Goal: Check status: Check status

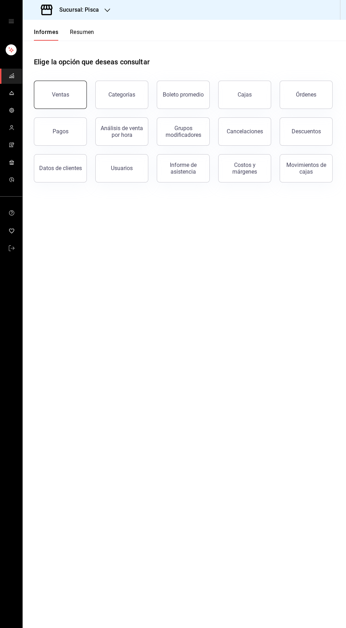
click at [53, 96] on font "Ventas" at bounding box center [60, 94] width 17 height 7
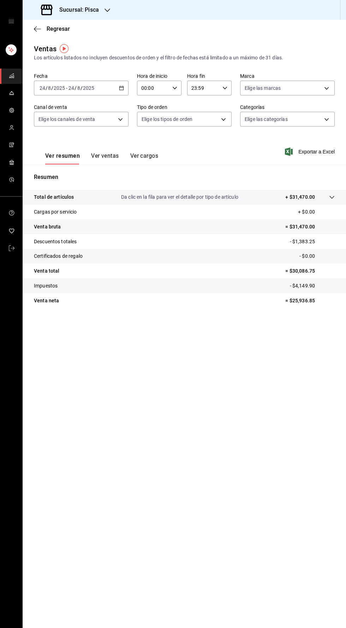
click at [122, 88] on icon "button" at bounding box center [121, 88] width 5 height 5
click at [52, 172] on font "Rango de fechas" at bounding box center [58, 173] width 37 height 6
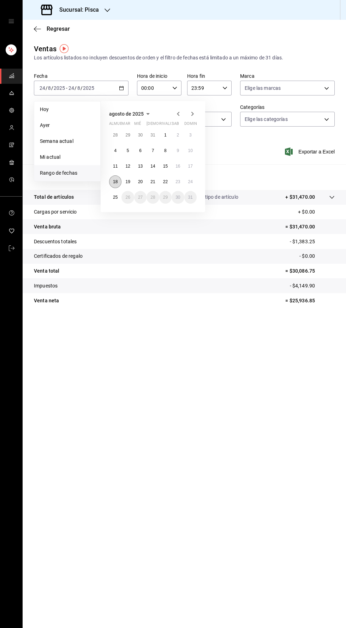
click at [115, 181] on font "18" at bounding box center [115, 181] width 5 height 5
click at [190, 182] on font "24" at bounding box center [190, 181] width 5 height 5
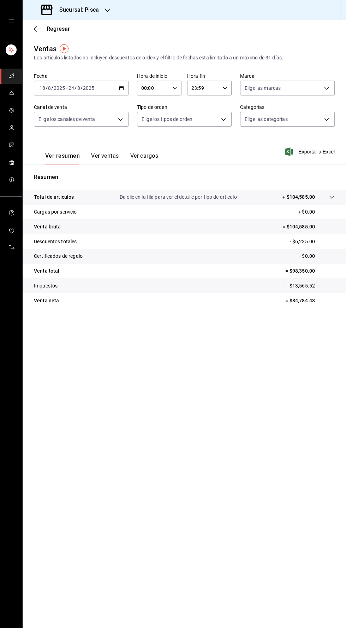
click at [102, 162] on button "Ver ventas" at bounding box center [105, 158] width 28 height 12
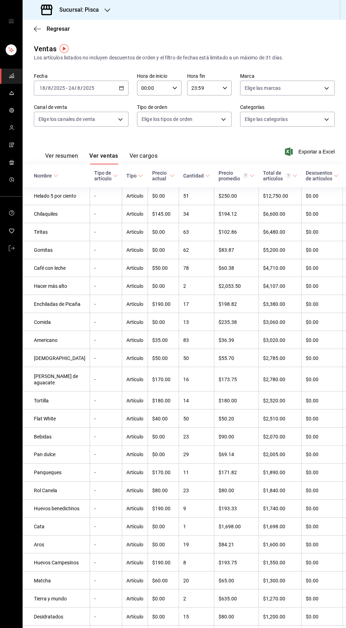
click at [122, 88] on icon "button" at bounding box center [121, 88] width 5 height 5
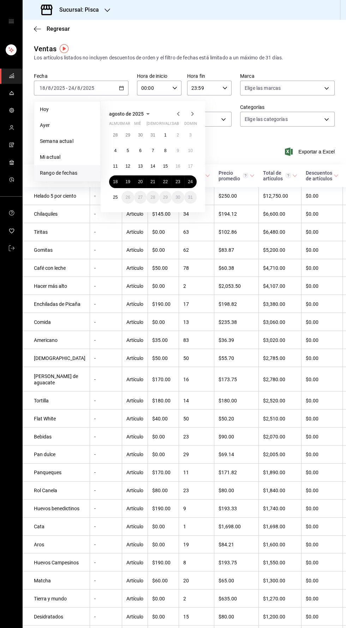
click at [251, 147] on div "Ver resumen Ver ventas Ver cargos Exportar a Excel" at bounding box center [185, 149] width 324 height 29
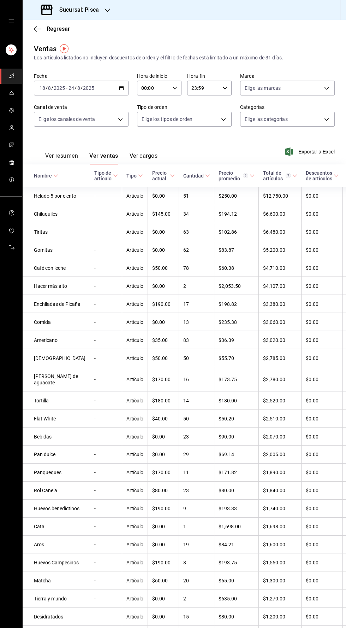
click at [122, 88] on icon "button" at bounding box center [121, 88] width 5 height 5
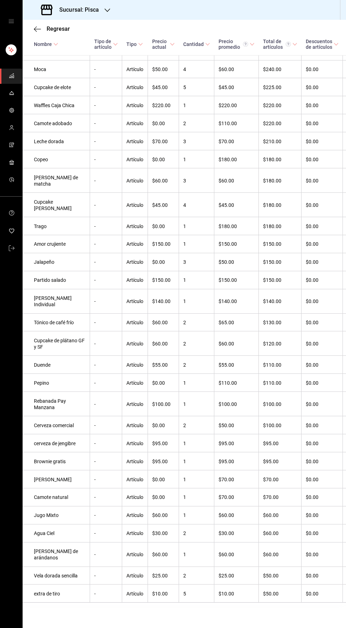
scroll to position [1558, 0]
